Goal: Task Accomplishment & Management: Manage account settings

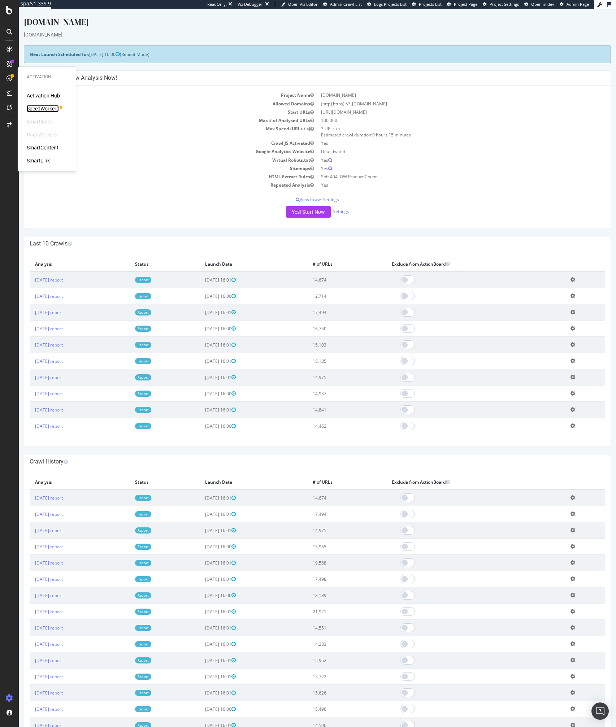
click at [36, 106] on div "SpeedWorkers" at bounding box center [43, 108] width 32 height 7
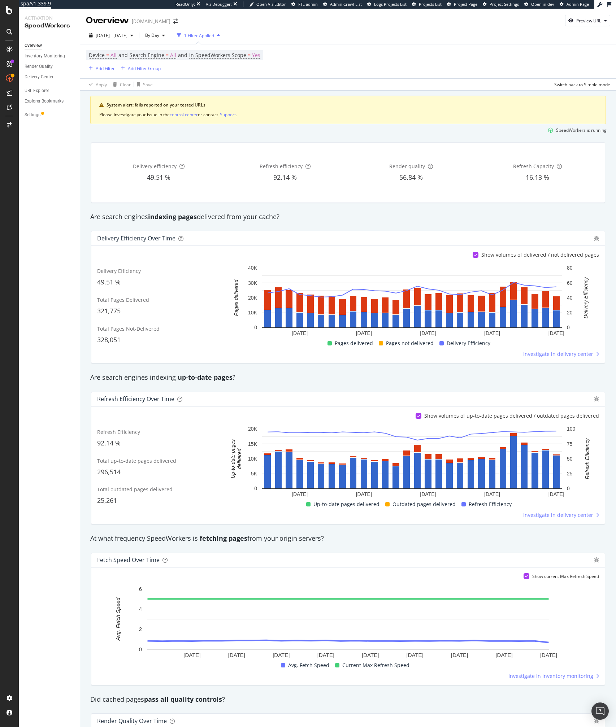
click at [356, 388] on div "Refresh Efficiency over time Show volumes of up-to-date pages delivered / outda…" at bounding box center [348, 458] width 523 height 144
drag, startPoint x: 113, startPoint y: 33, endPoint x: 54, endPoint y: 92, distance: 83.8
click at [56, 87] on div "Activation SpeedWorkers Overview Inventory Monitoring Render Quality Delivery C…" at bounding box center [317, 368] width 597 height 719
click at [33, 114] on div "Settings" at bounding box center [33, 115] width 16 height 8
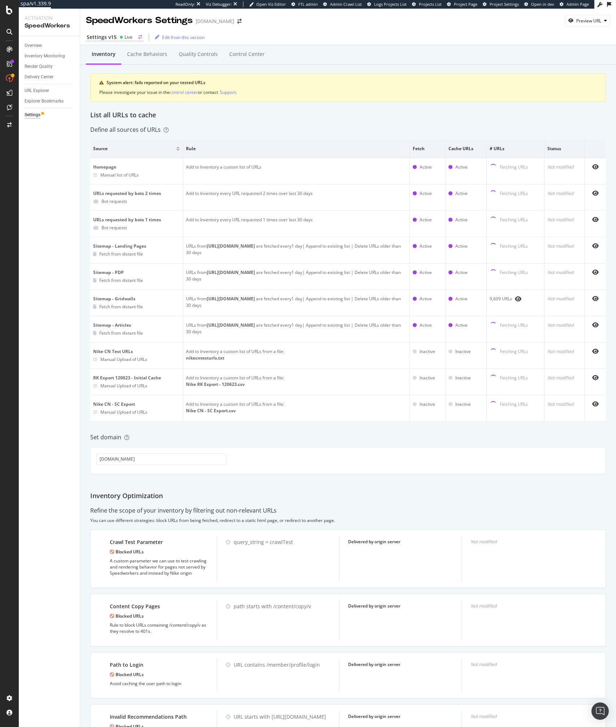
click at [109, 38] on div "Settings v15" at bounding box center [102, 37] width 30 height 7
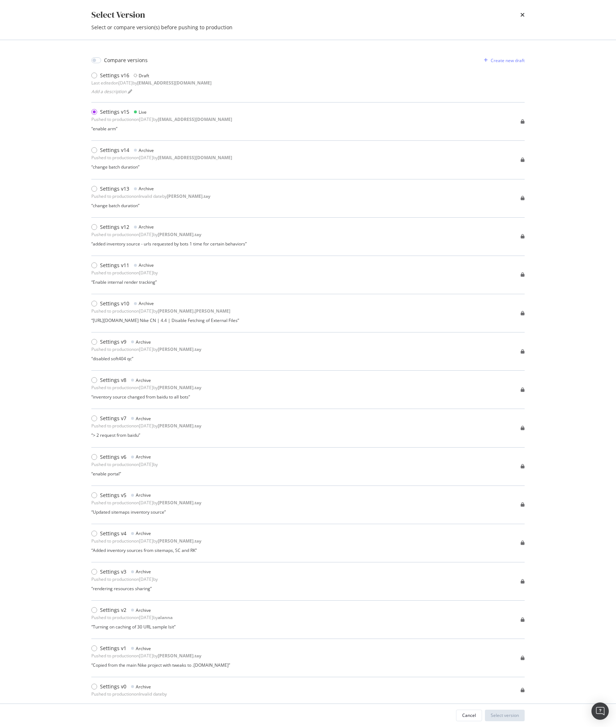
click at [56, 251] on div "Select Version Select or compare version(s) before pushing to production Compar…" at bounding box center [308, 363] width 616 height 727
click at [62, 259] on div "Select Version Select or compare version(s) before pushing to production Compar…" at bounding box center [308, 363] width 616 height 727
click at [46, 533] on div "Select Version Select or compare version(s) before pushing to production Compar…" at bounding box center [308, 363] width 616 height 727
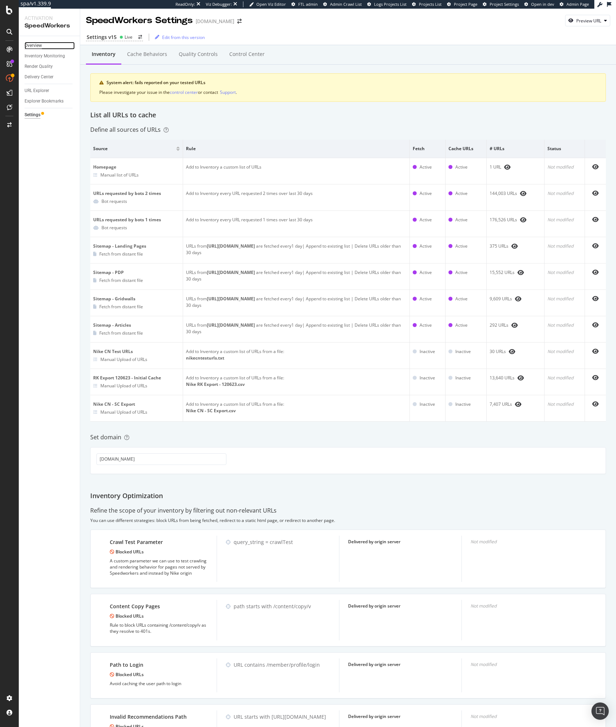
click at [37, 43] on div "Overview" at bounding box center [33, 46] width 17 height 8
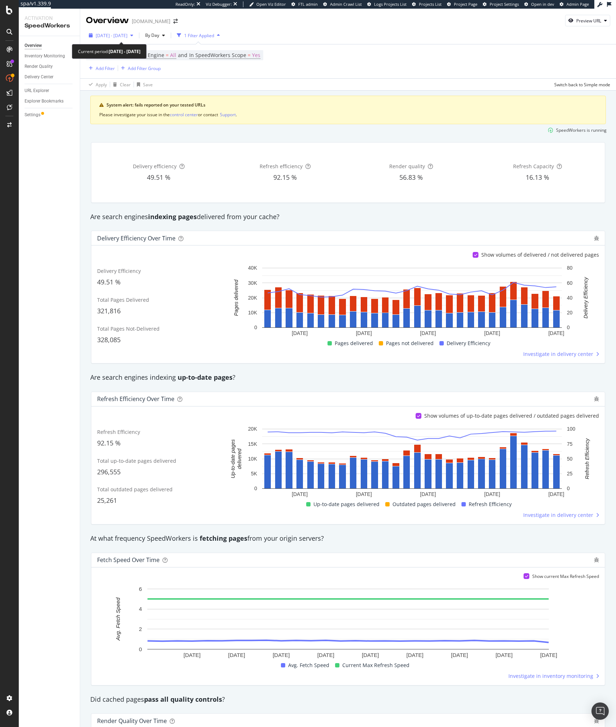
click at [117, 33] on span "[DATE] - [DATE]" at bounding box center [112, 36] width 32 height 6
click at [36, 114] on div "Settings" at bounding box center [33, 115] width 16 height 8
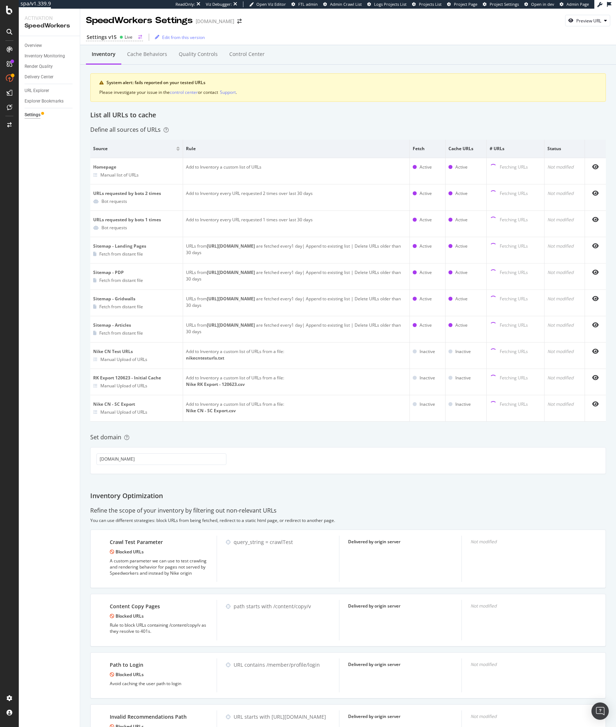
click at [107, 39] on div "Settings v15" at bounding box center [102, 37] width 30 height 7
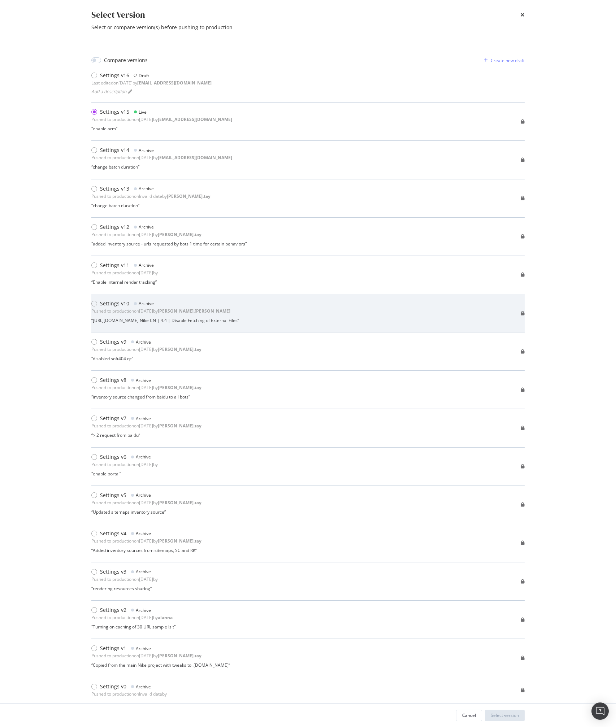
click at [183, 322] on div "“ https://botify.atlassian.net/browse/SWCX-2232 Nike CN | 4.4 | Disable Fetchin…" at bounding box center [165, 320] width 148 height 6
click at [99, 320] on div "“ https://botify.atlassian.net/browse/SWCX-2232 Nike CN | 4.4 | Disable Fetchin…" at bounding box center [165, 320] width 148 height 6
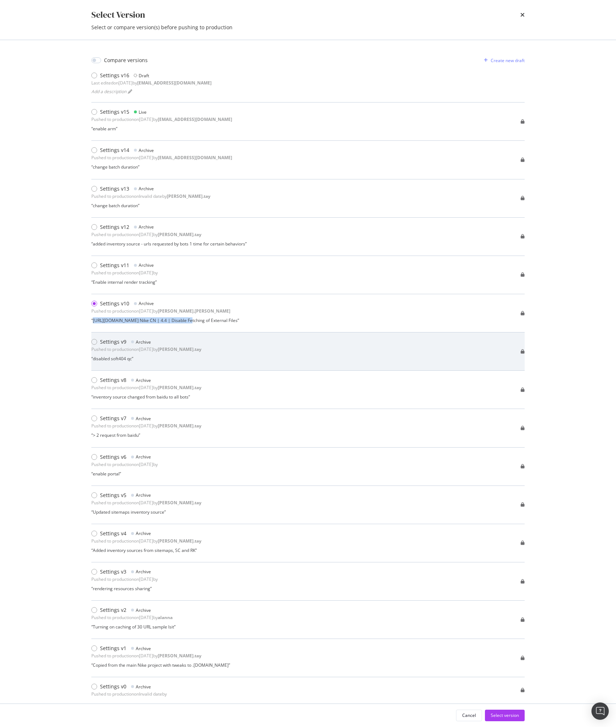
copy div "https://botify.atlassian.net/browse/SWCX-2232"
